Goal: Task Accomplishment & Management: Use online tool/utility

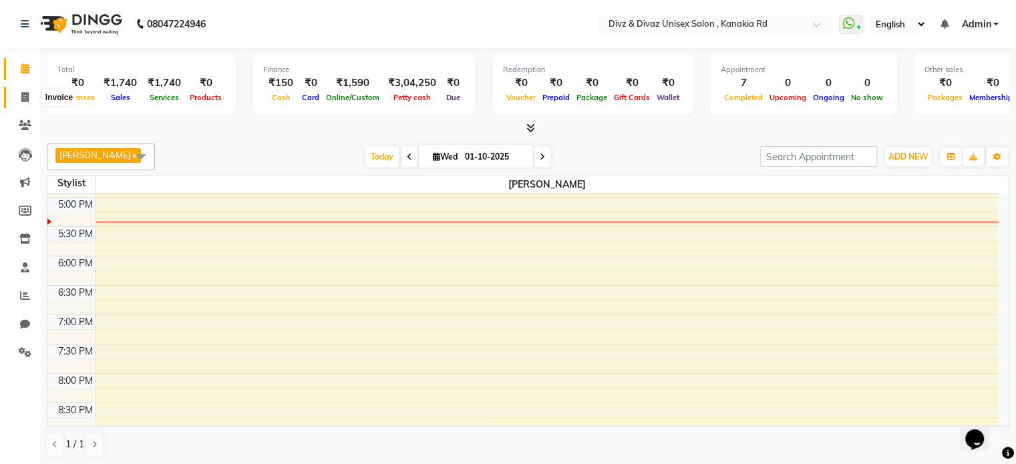
click at [27, 93] on icon at bounding box center [24, 97] width 7 height 10
select select "service"
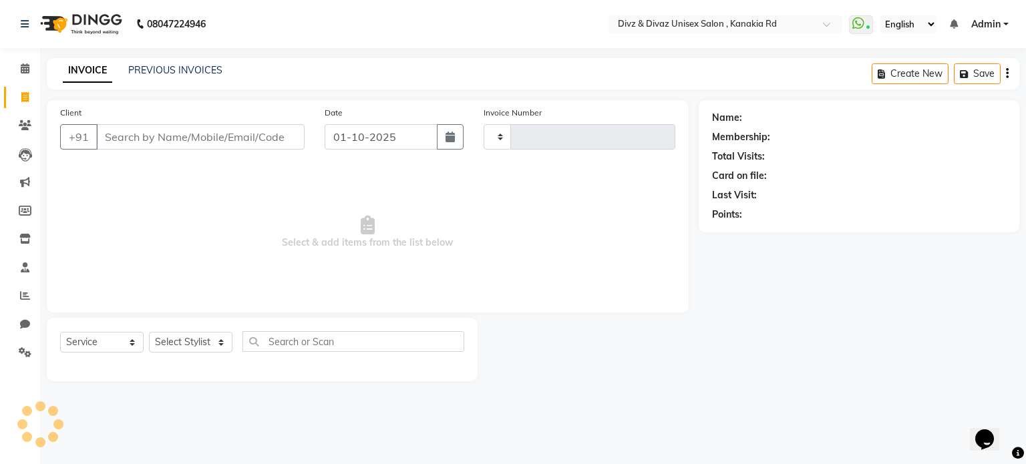
type input "2970"
select select "7588"
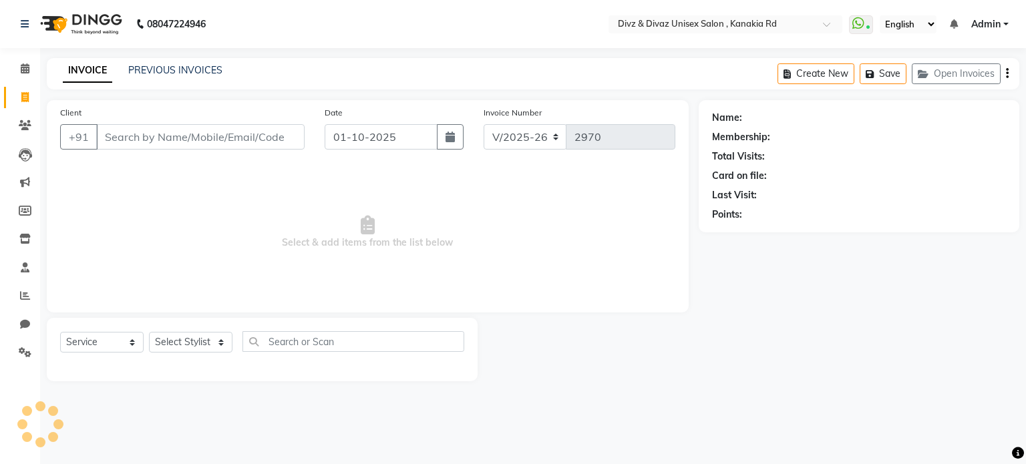
click at [139, 126] on input "Client" at bounding box center [200, 136] width 208 height 25
click at [23, 294] on icon at bounding box center [25, 296] width 10 height 10
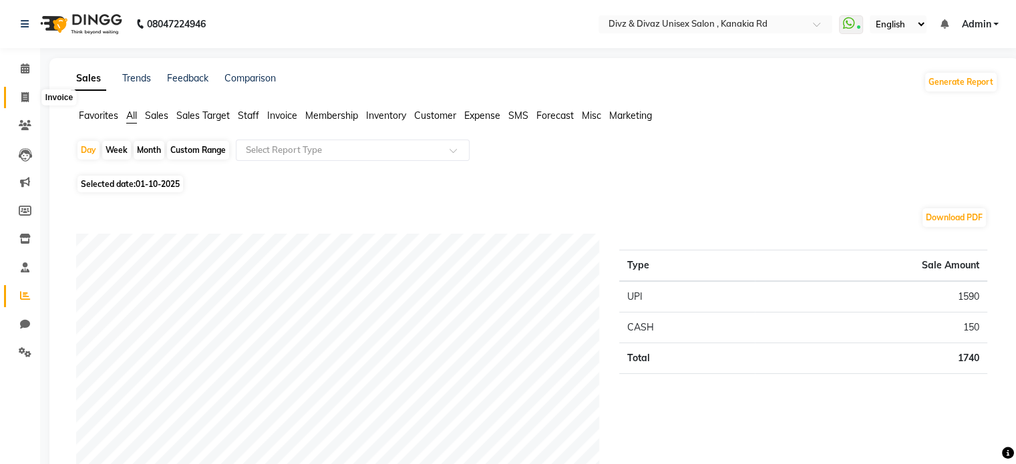
click at [29, 104] on span at bounding box center [24, 97] width 23 height 15
select select "service"
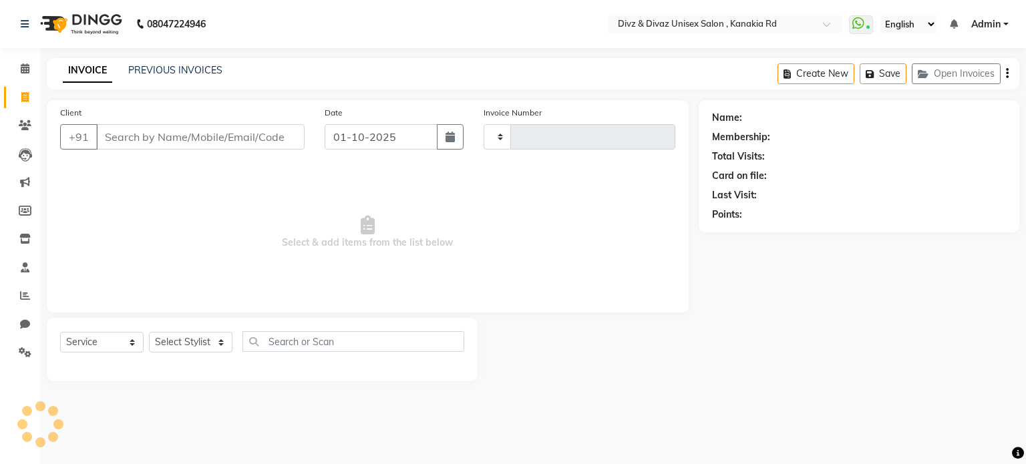
click at [105, 138] on input "Client" at bounding box center [200, 136] width 208 height 25
type input "2970"
select select "7588"
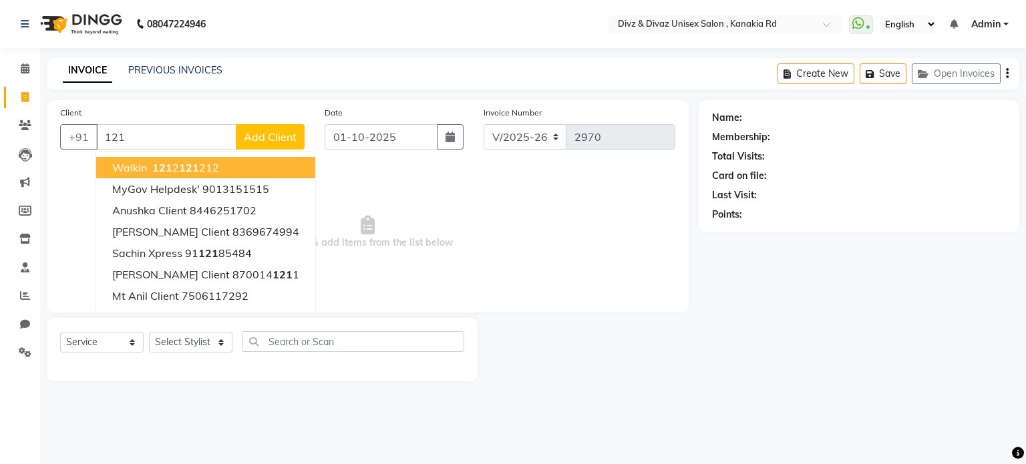
click at [160, 172] on span "121" at bounding box center [162, 167] width 20 height 13
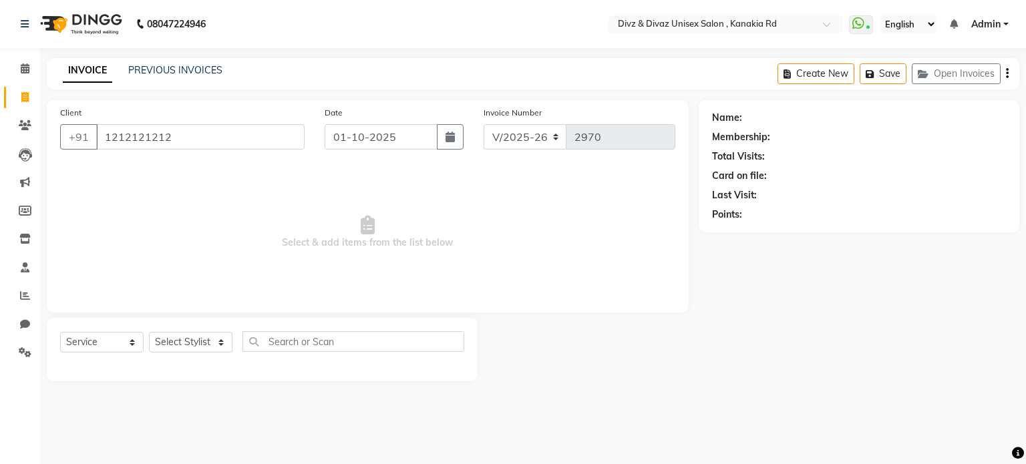
type input "1212121212"
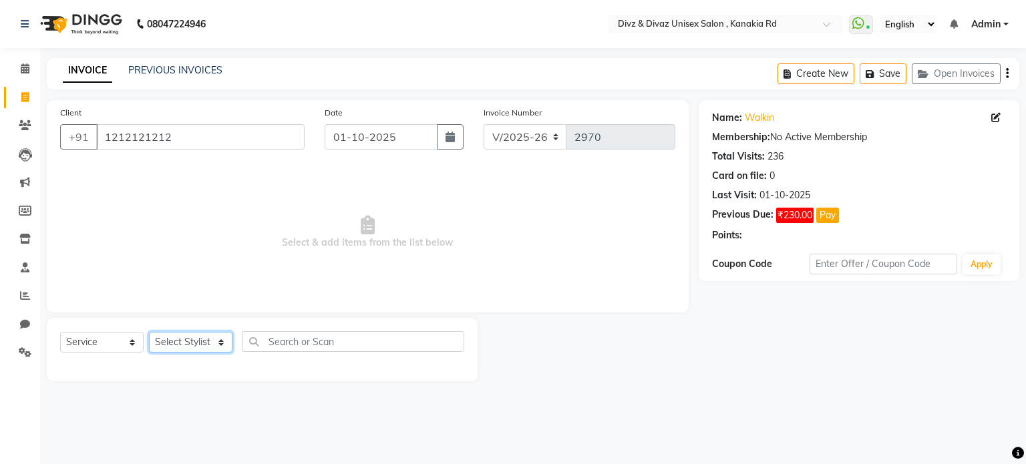
click at [220, 349] on select "Select Stylist [PERSON_NAME] Kailash [PERSON_NAME] Prem [PERSON_NAME]" at bounding box center [190, 342] width 83 height 21
select select "92008"
click at [149, 333] on select "Select Stylist [PERSON_NAME] Kailash [PERSON_NAME] Prem [PERSON_NAME]" at bounding box center [190, 342] width 83 height 21
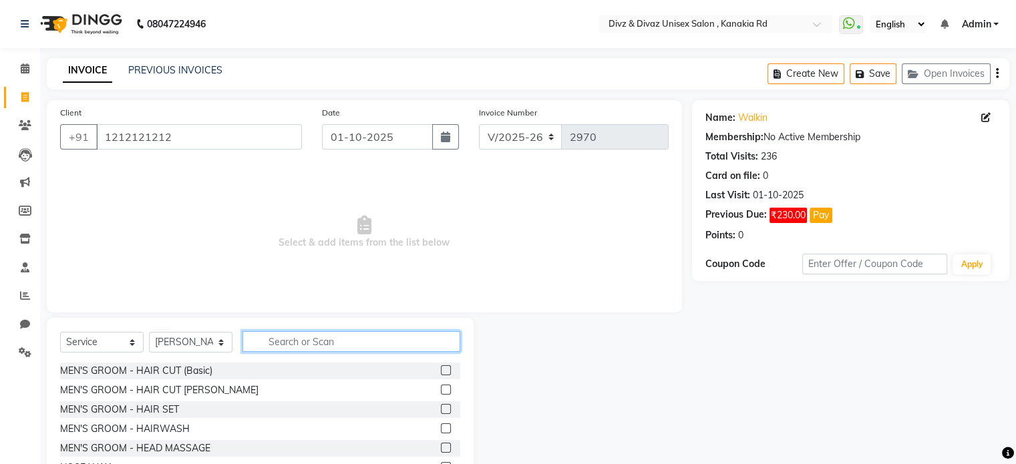
click at [353, 344] on input "text" at bounding box center [351, 341] width 218 height 21
type input "[PERSON_NAME]"
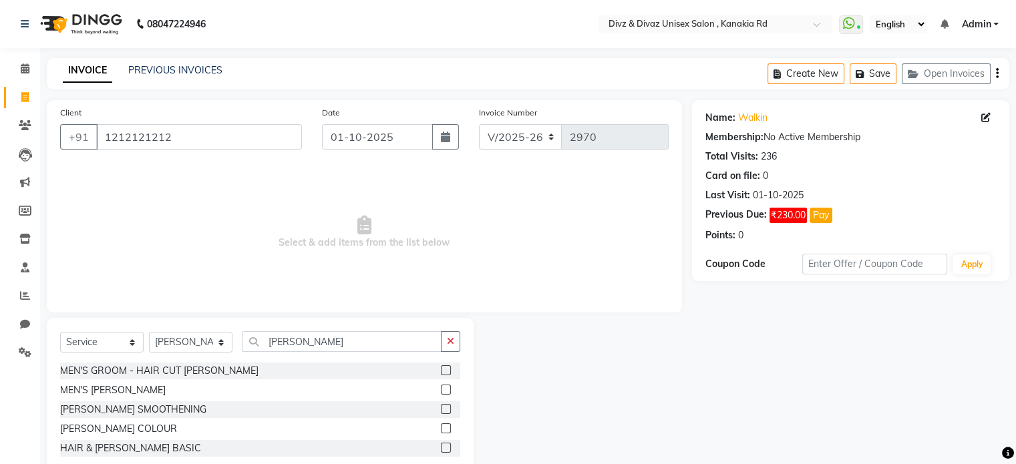
click at [446, 391] on label at bounding box center [446, 390] width 10 height 10
click at [446, 391] on input "checkbox" at bounding box center [445, 390] width 9 height 9
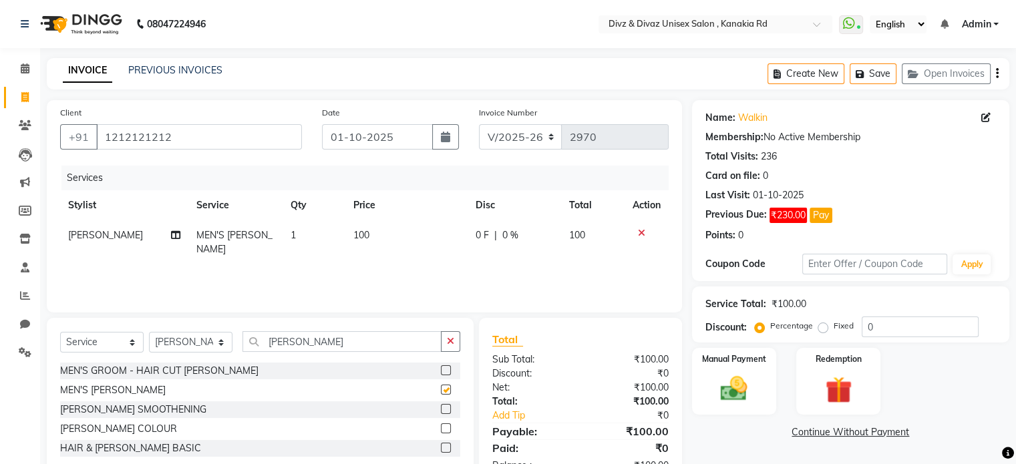
checkbox input "false"
click at [367, 228] on td "100" at bounding box center [406, 242] width 122 height 44
select select "92008"
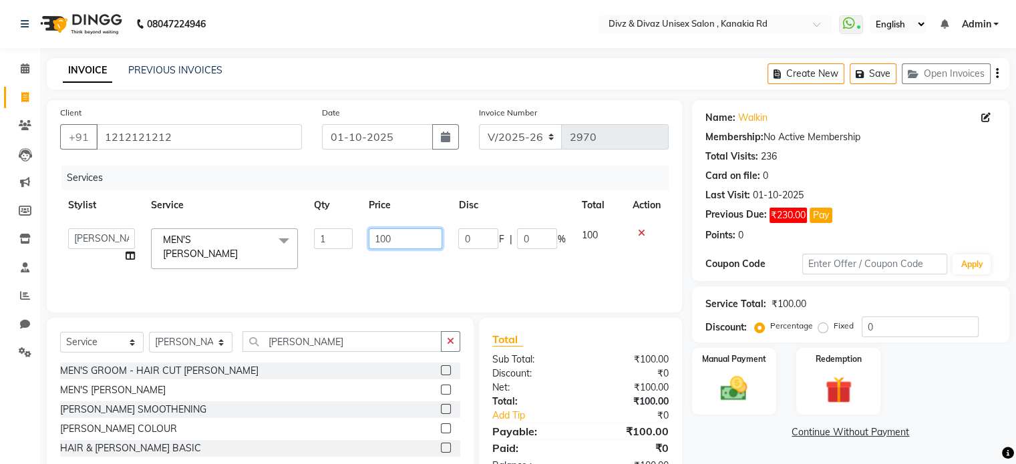
click at [392, 230] on input "100" at bounding box center [405, 238] width 73 height 21
type input "1"
type input "80"
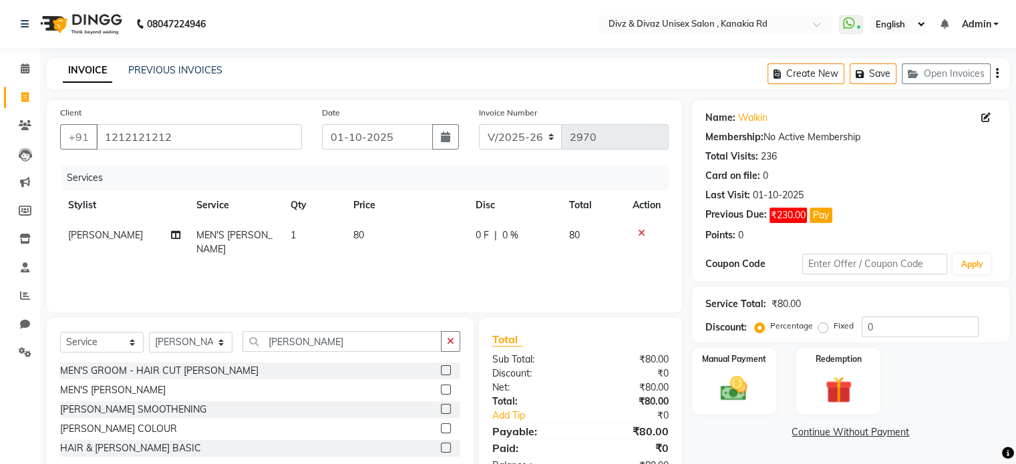
click at [602, 236] on td "80" at bounding box center [592, 242] width 63 height 44
select select "92008"
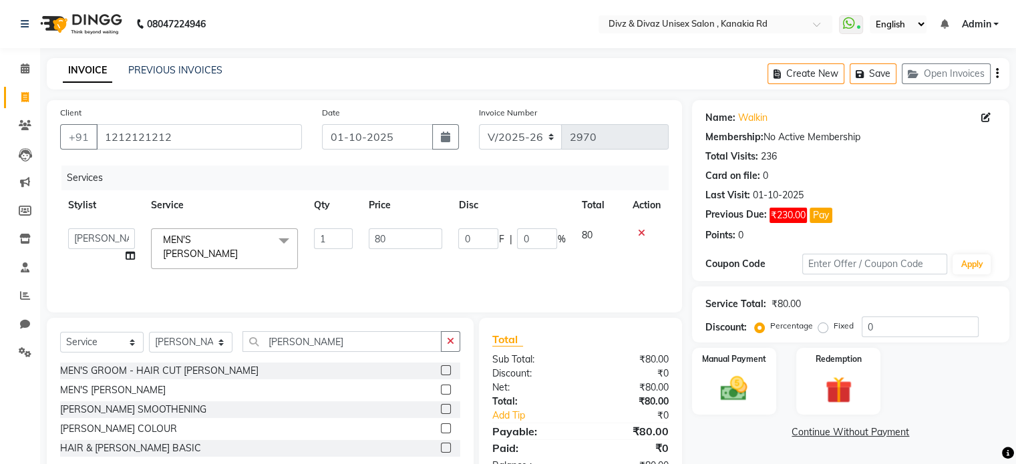
click at [459, 340] on button "button" at bounding box center [450, 341] width 19 height 21
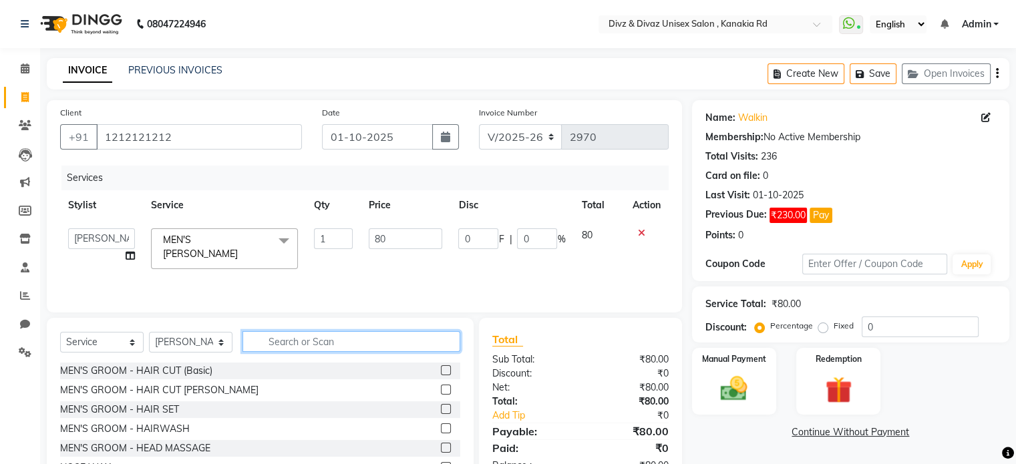
click at [421, 340] on input "text" at bounding box center [351, 341] width 218 height 21
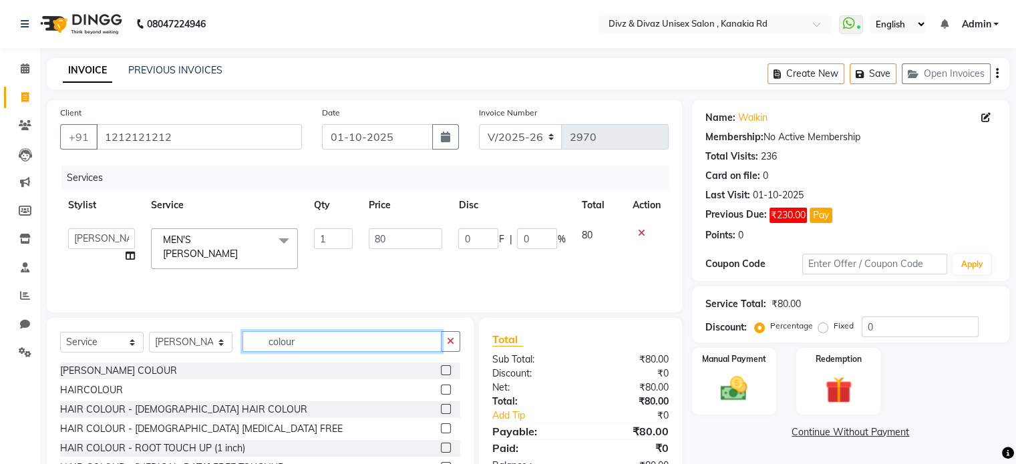
type input "colour"
click at [441, 389] on label at bounding box center [446, 390] width 10 height 10
click at [441, 389] on input "checkbox" at bounding box center [445, 390] width 9 height 9
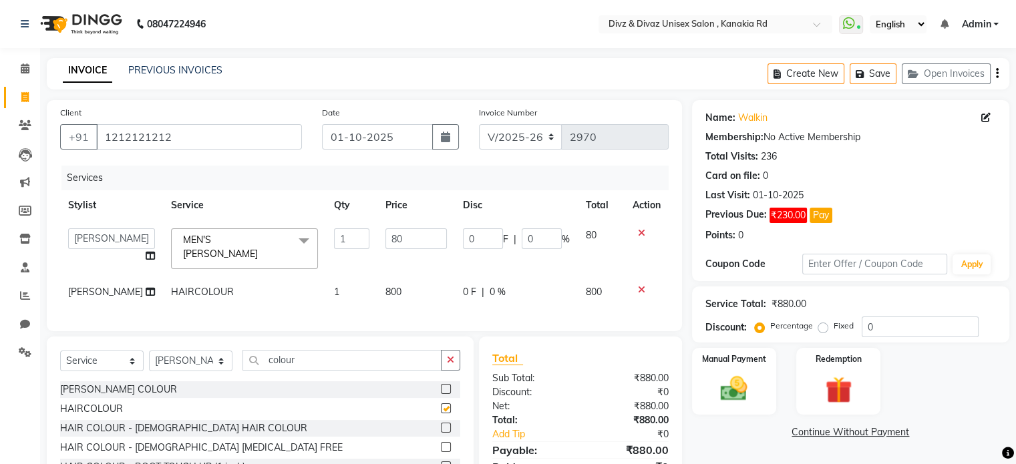
checkbox input "false"
click at [388, 288] on td "800" at bounding box center [415, 292] width 77 height 30
select select "92008"
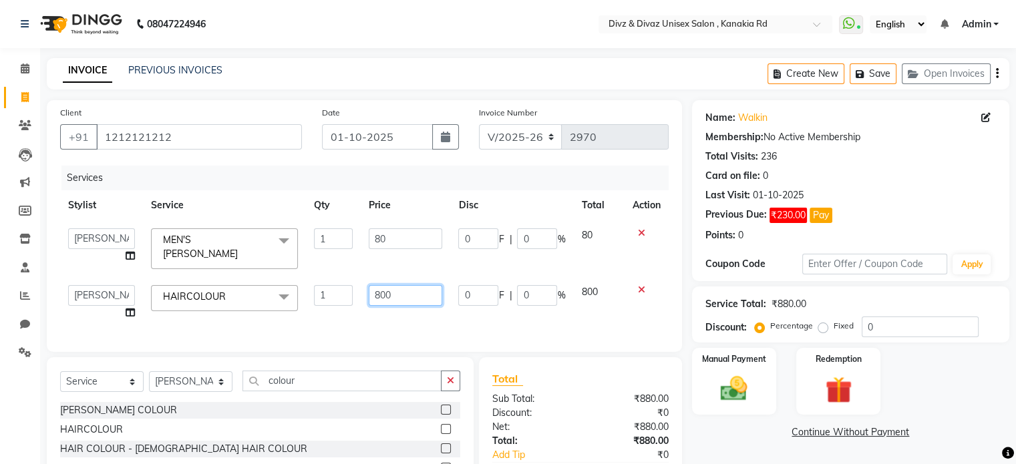
click at [398, 288] on input "800" at bounding box center [405, 295] width 73 height 21
type input "8"
type input "480"
click at [590, 293] on span "800" at bounding box center [589, 292] width 16 height 12
select select "92008"
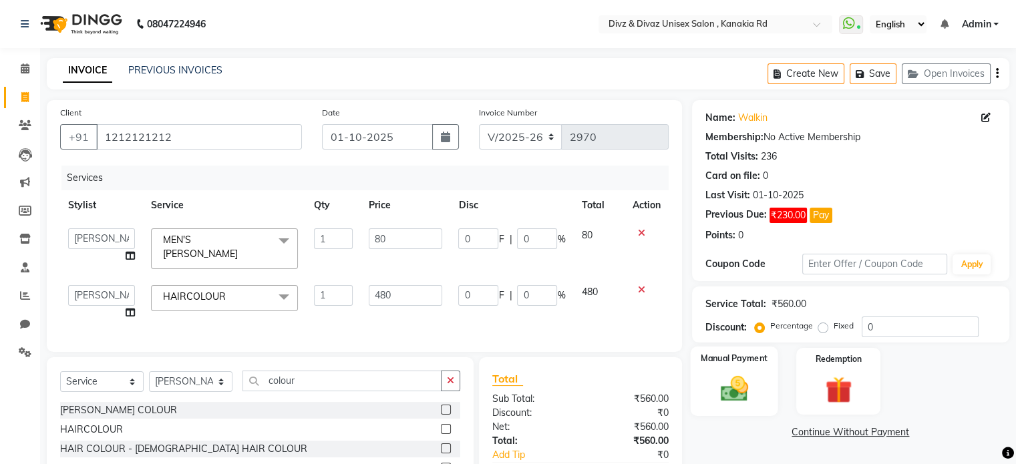
click at [735, 385] on img at bounding box center [733, 389] width 45 height 32
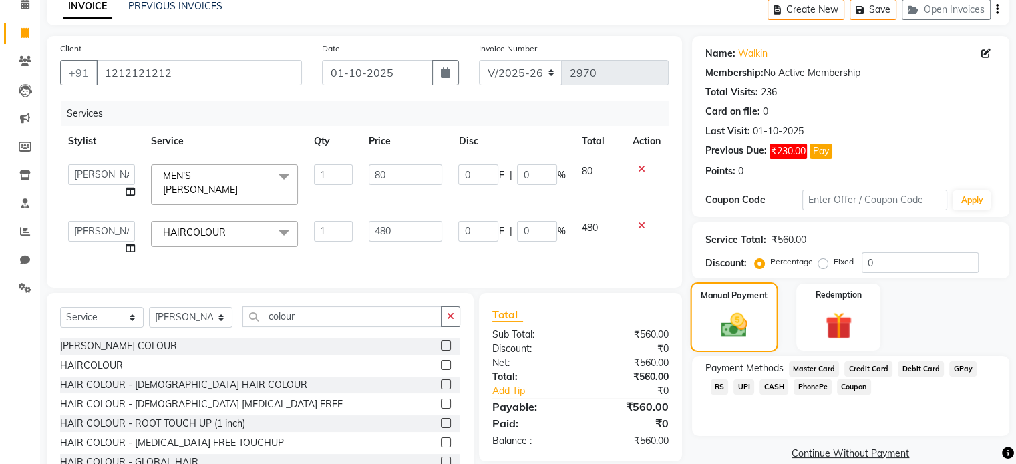
scroll to position [80, 0]
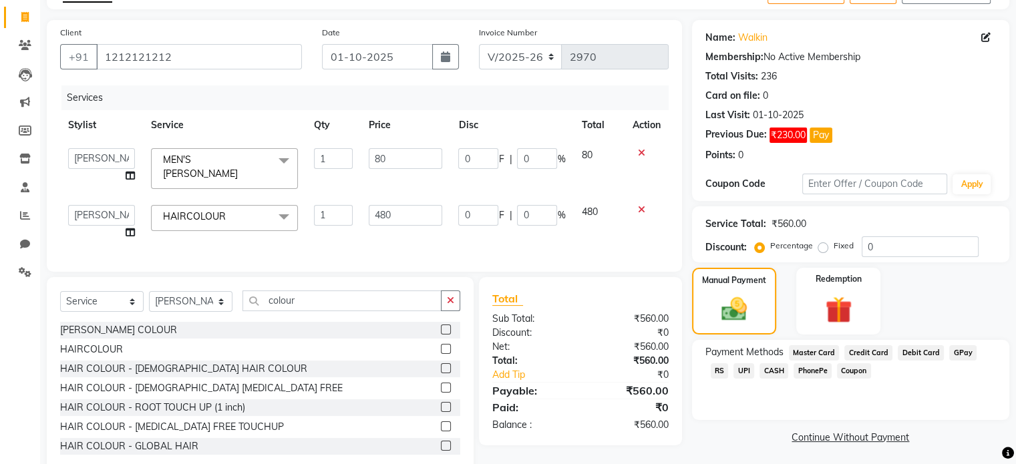
click at [733, 371] on span "UPI" at bounding box center [743, 370] width 21 height 15
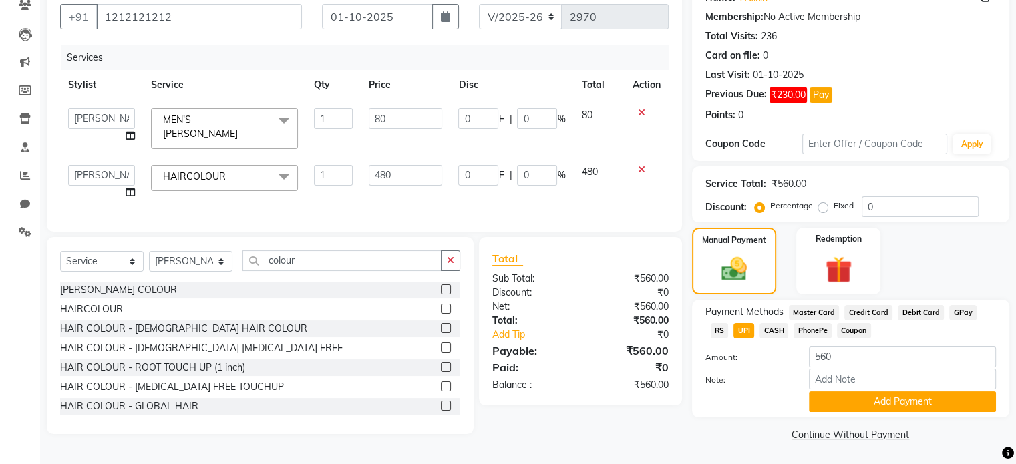
scroll to position [122, 0]
click at [864, 403] on button "Add Payment" at bounding box center [902, 401] width 187 height 21
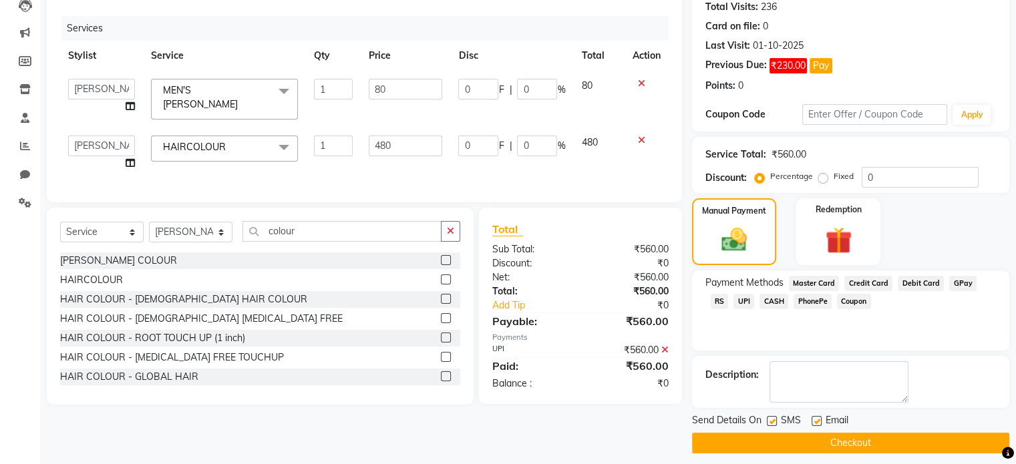
scroll to position [158, 0]
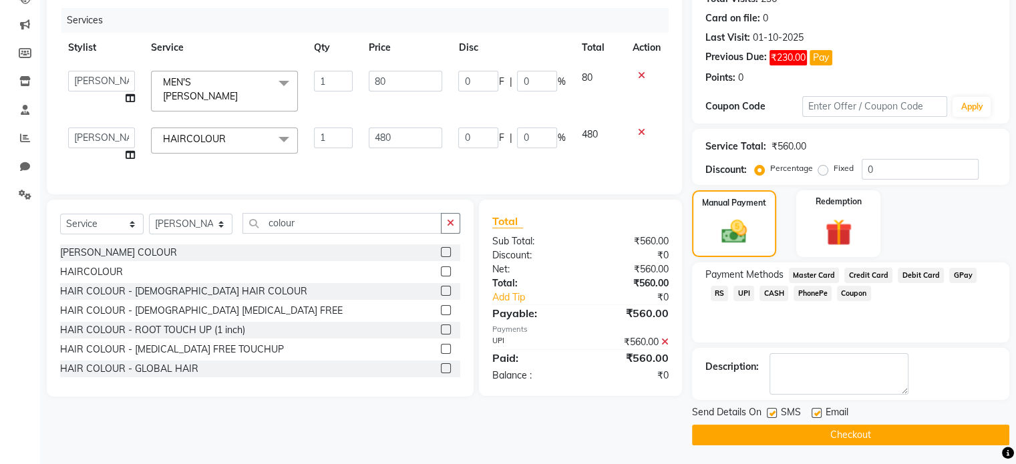
click at [870, 435] on button "Checkout" at bounding box center [850, 435] width 317 height 21
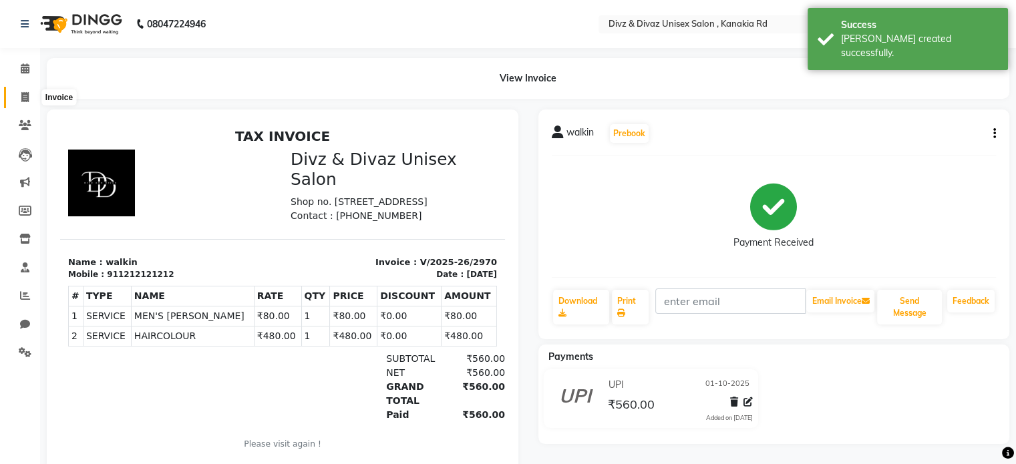
click at [24, 96] on icon at bounding box center [24, 97] width 7 height 10
select select "service"
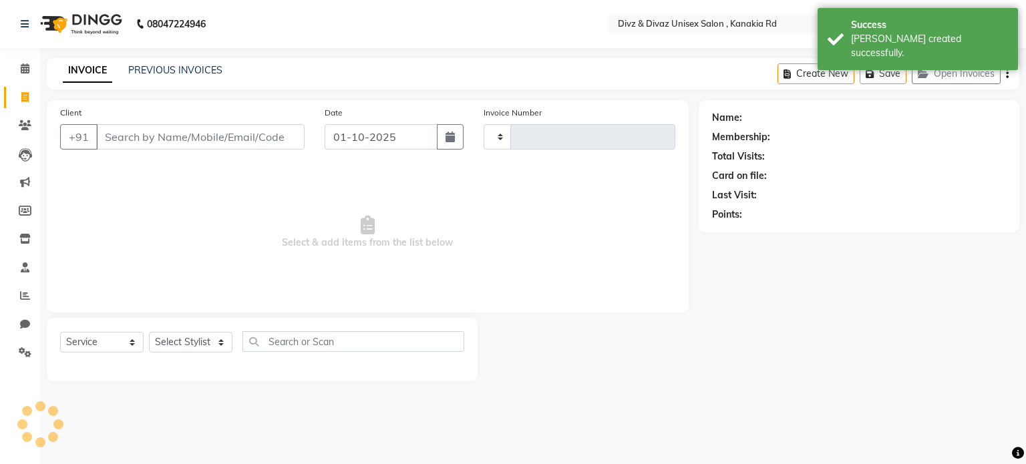
type input "2971"
select select "7588"
click at [158, 130] on input "Client" at bounding box center [200, 136] width 208 height 25
click at [102, 65] on link "INVOICE" at bounding box center [87, 71] width 49 height 24
click at [159, 152] on div "Client +91" at bounding box center [182, 133] width 264 height 55
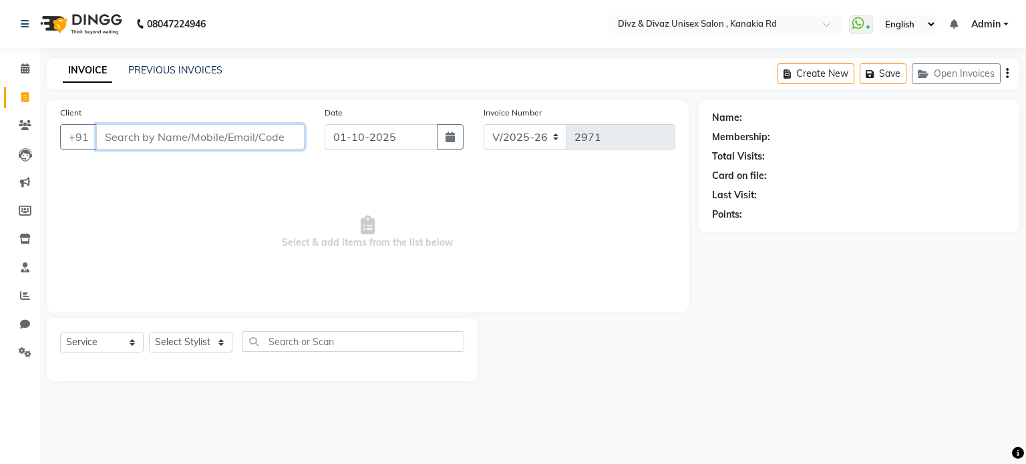
click at [156, 139] on input "Client" at bounding box center [200, 136] width 208 height 25
